Goal: Information Seeking & Learning: Check status

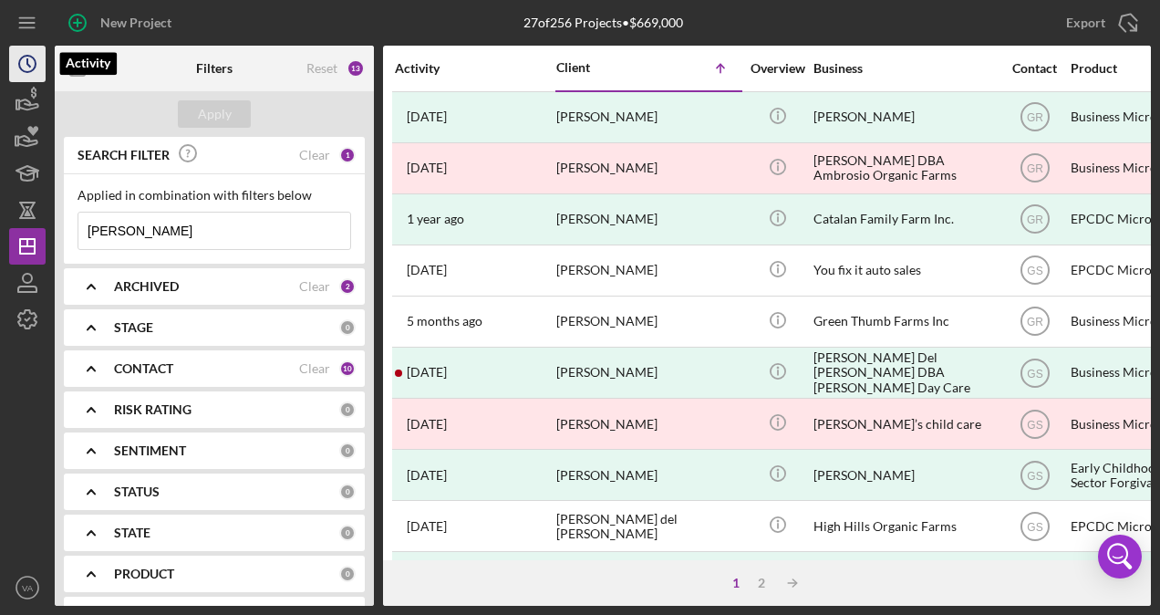
click at [24, 62] on icon "Icon/History" at bounding box center [28, 64] width 46 height 46
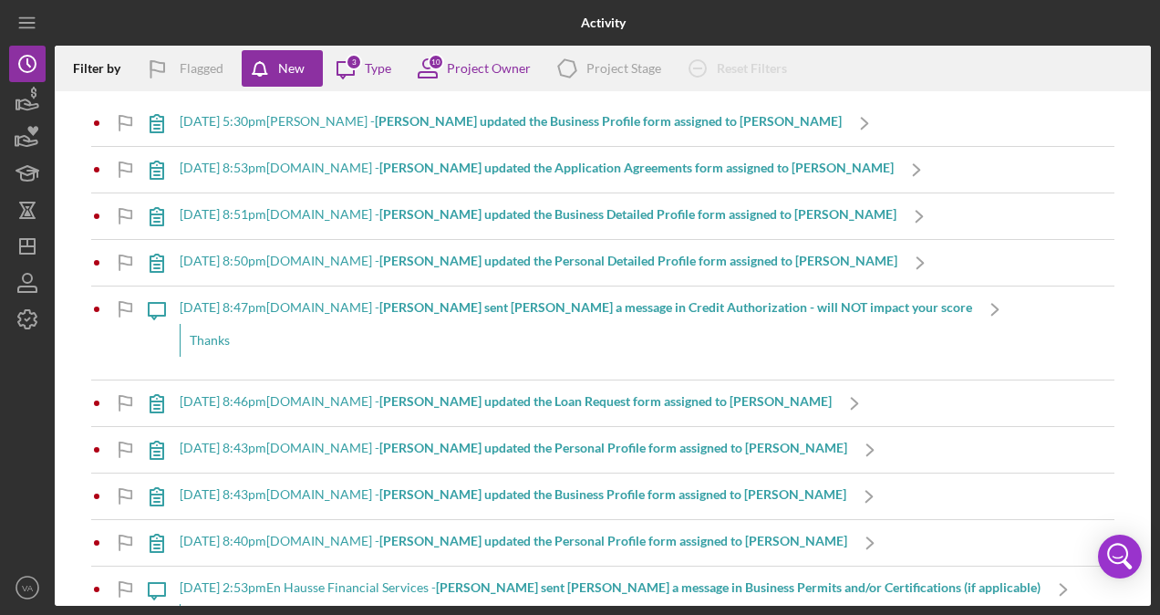
click at [549, 126] on b "[PERSON_NAME] updated the Business Profile form assigned to [PERSON_NAME]" at bounding box center [608, 121] width 467 height 16
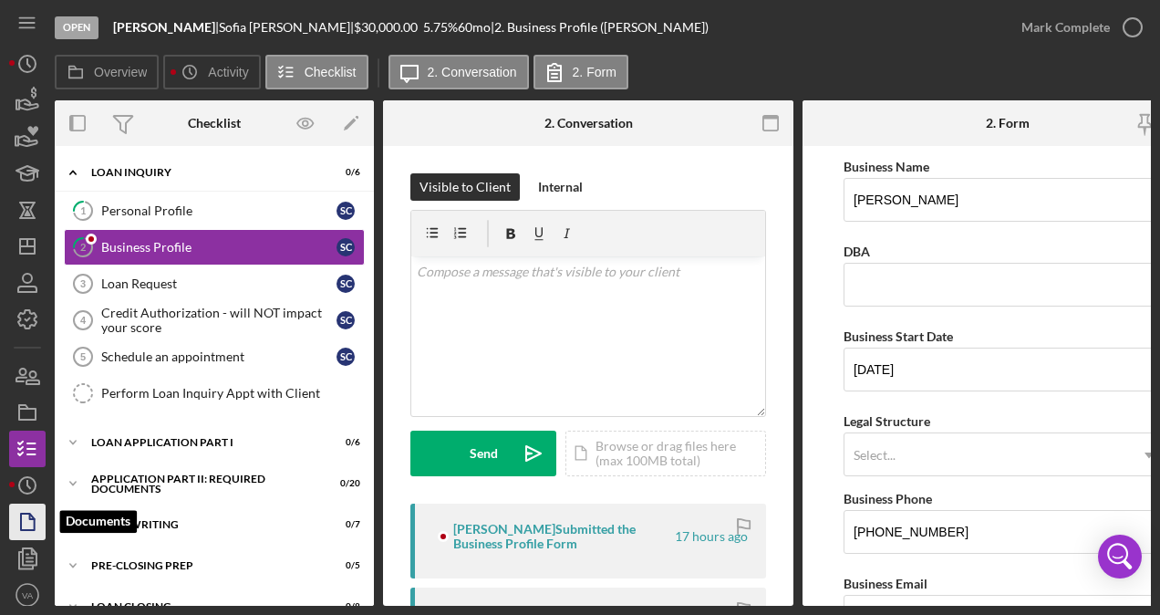
click at [40, 528] on icon "button" at bounding box center [28, 522] width 46 height 46
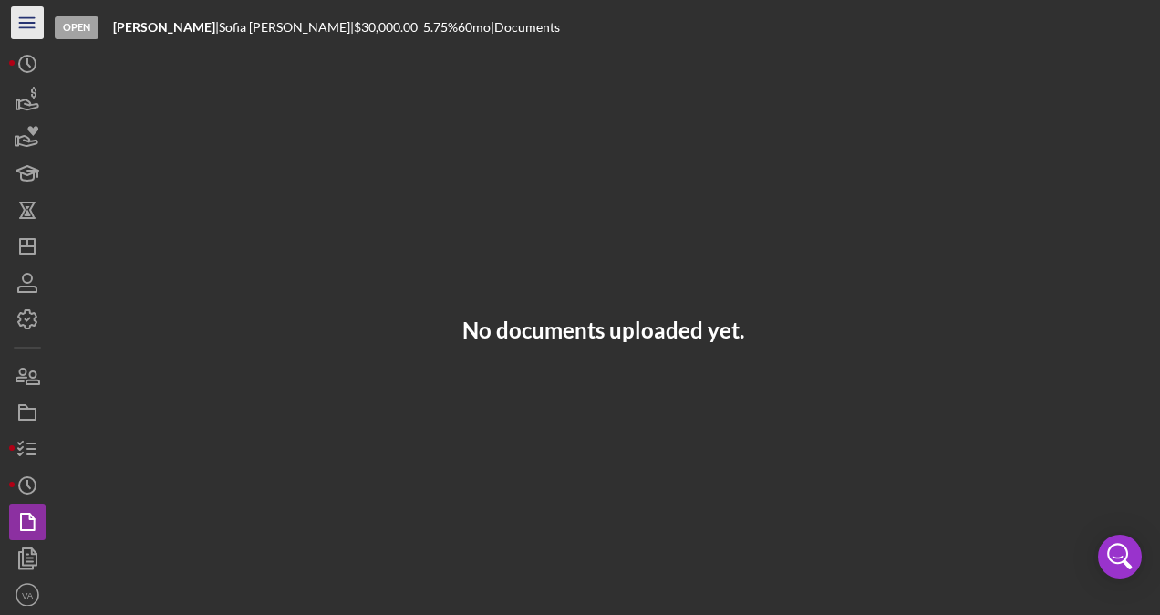
click at [26, 32] on icon "Icon/Menu" at bounding box center [27, 23] width 41 height 41
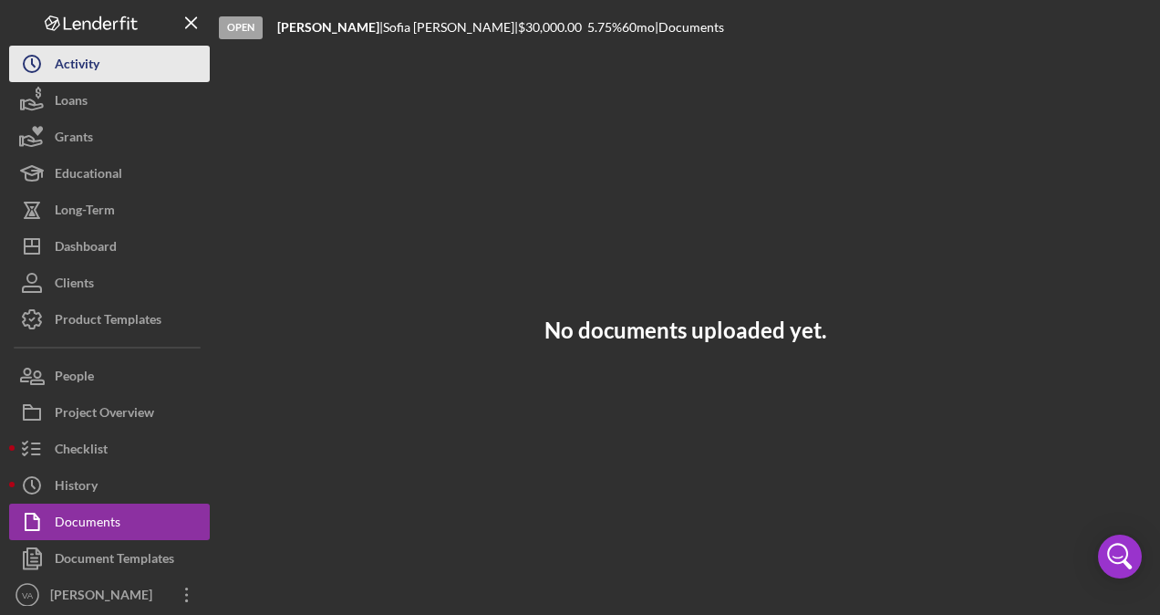
click at [121, 64] on button "Icon/History Activity" at bounding box center [109, 64] width 201 height 36
